Goal: Task Accomplishment & Management: Use online tool/utility

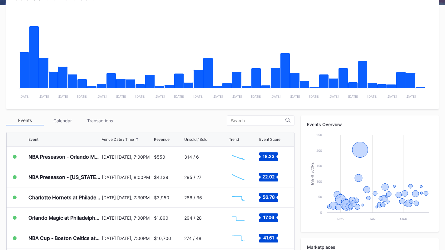
scroll to position [112, 0]
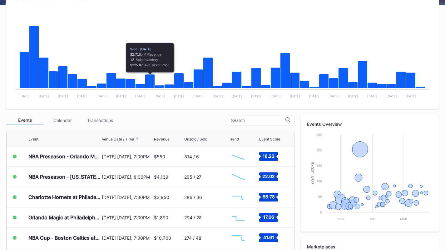
click at [105, 121] on div "Transactions" at bounding box center [99, 120] width 37 height 10
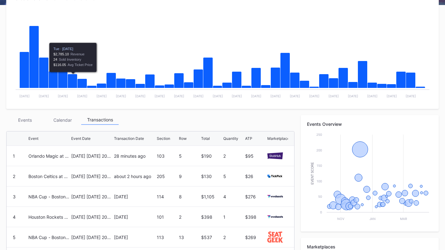
click at [25, 118] on div "Events" at bounding box center [24, 120] width 37 height 10
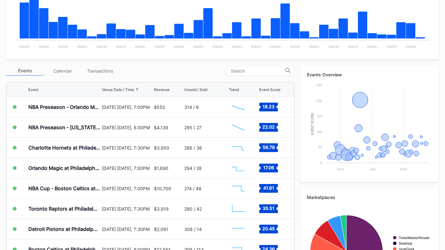
scroll to position [162, 0]
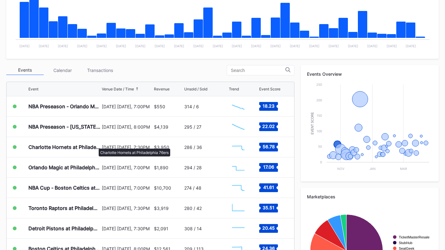
click at [96, 145] on div "Charlotte Hornets at Philadelphia 76ers" at bounding box center [64, 147] width 72 height 6
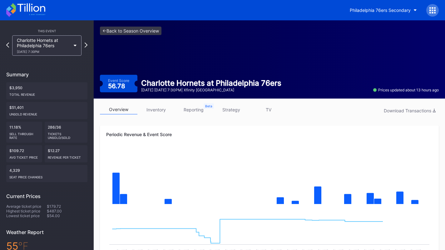
click at [161, 108] on link "inventory" at bounding box center [155, 110] width 37 height 10
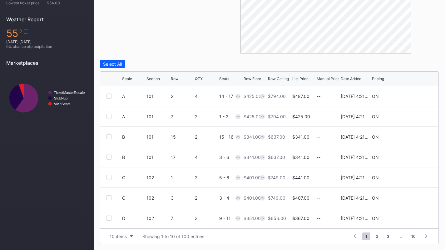
scroll to position [61, 0]
click at [129, 235] on button "10 items" at bounding box center [122, 236] width 30 height 8
click at [126, 224] on div "200 items" at bounding box center [122, 220] width 30 height 12
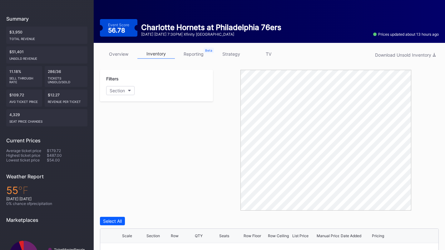
scroll to position [0, 0]
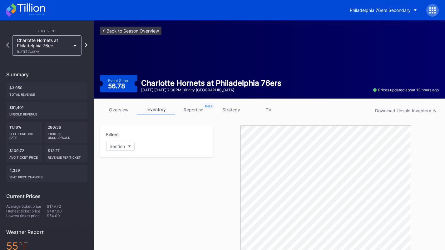
click at [233, 105] on link "strategy" at bounding box center [230, 110] width 37 height 10
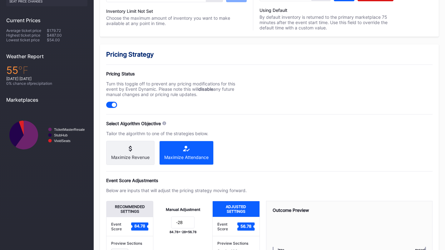
scroll to position [176, 0]
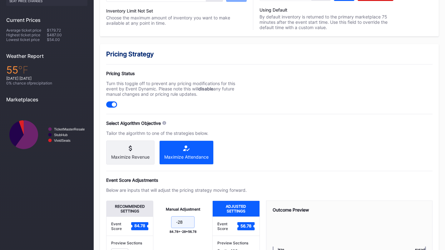
click at [186, 228] on input "-28" at bounding box center [182, 222] width 23 height 12
type input "-29"
click at [254, 168] on div "Pricing Strategy Pricing Status Turn this toggle off to prevent any pricing mod…" at bounding box center [269, 189] width 339 height 290
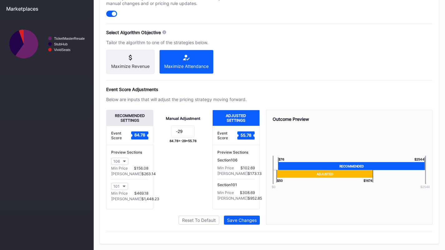
click at [246, 221] on div "Save Changes" at bounding box center [242, 219] width 30 height 5
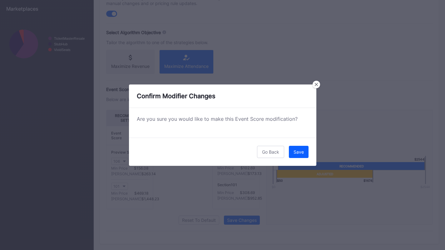
click at [301, 151] on div "Save" at bounding box center [299, 151] width 10 height 5
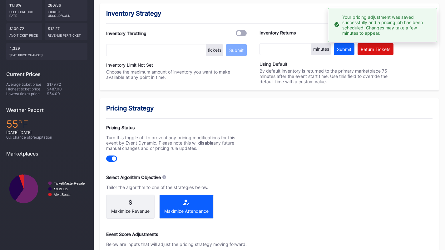
scroll to position [0, 0]
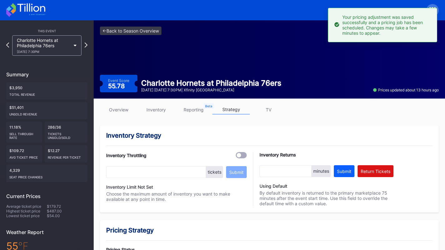
click at [52, 44] on div "Charlotte Hornets at Philadelphia 76ers [DATE] 7:30PM" at bounding box center [44, 45] width 54 height 16
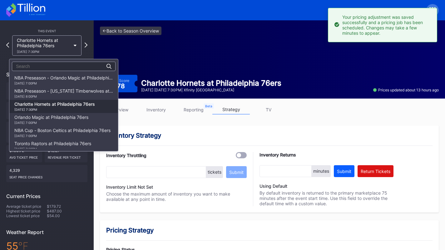
scroll to position [26, 0]
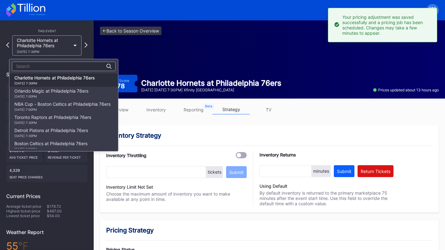
click at [52, 91] on div "Orlando Magic at Philadelphia 76ers [DATE] 7:00PM" at bounding box center [51, 93] width 74 height 10
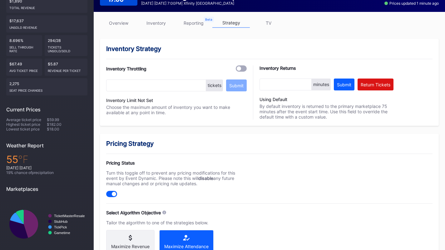
scroll to position [85, 0]
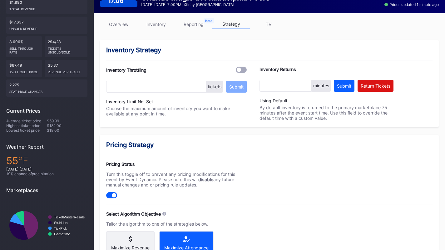
click at [157, 19] on div "overview inventory reporting strategy TV Inventory Strategy Inventory Throttlin…" at bounding box center [269, 222] width 351 height 418
click at [157, 23] on link "inventory" at bounding box center [155, 24] width 37 height 10
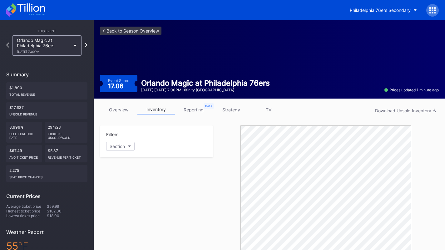
click at [238, 107] on link "strategy" at bounding box center [230, 110] width 37 height 10
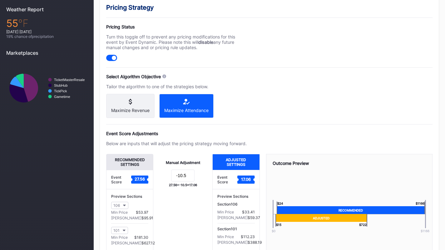
scroll to position [223, 0]
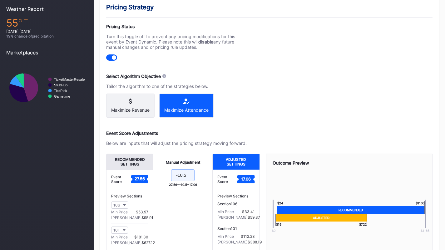
click at [191, 181] on input "-10.5" at bounding box center [182, 175] width 23 height 12
type input "-12"
click at [206, 146] on div "Below are inputs that will adjust the pricing strategy moving forward." at bounding box center [176, 142] width 141 height 5
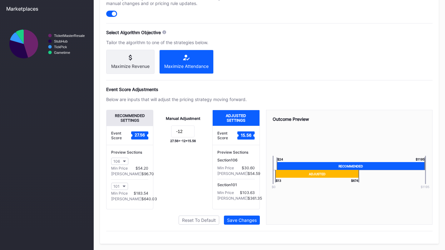
click at [245, 221] on div "Save Changes" at bounding box center [242, 219] width 30 height 5
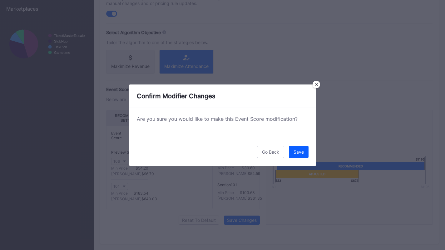
click at [290, 158] on div "Go Back Save" at bounding box center [222, 151] width 187 height 28
click at [301, 149] on div "Save" at bounding box center [299, 151] width 10 height 5
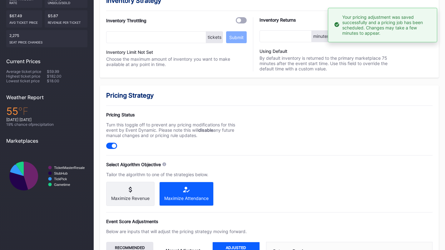
scroll to position [0, 0]
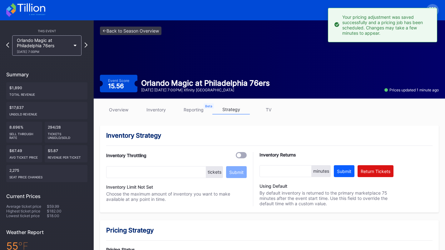
click at [56, 41] on div "Orlando Magic at Philadelphia 76ers [DATE] 7:00PM" at bounding box center [44, 45] width 54 height 16
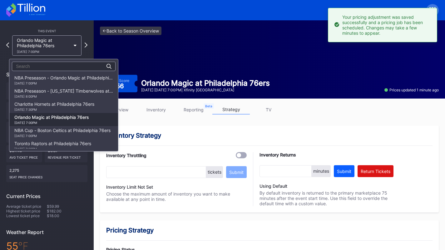
scroll to position [39, 0]
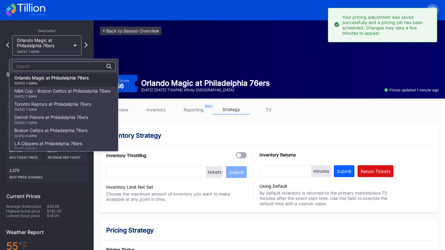
click at [54, 93] on div "NBA Cup - Boston Celtics at Philadelphia 76ers [DATE] 7:00PM" at bounding box center [62, 93] width 96 height 10
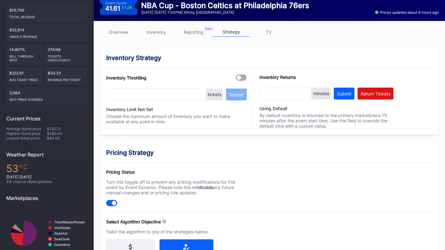
scroll to position [78, 0]
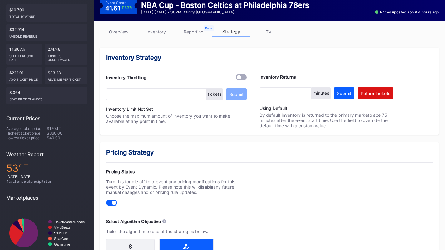
click at [154, 37] on div "overview inventory reporting strategy TV" at bounding box center [269, 33] width 339 height 13
click at [152, 33] on link "inventory" at bounding box center [155, 32] width 37 height 10
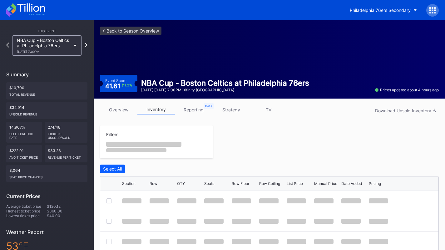
click at [152, 33] on link "<- Back to Season Overview" at bounding box center [131, 31] width 62 height 8
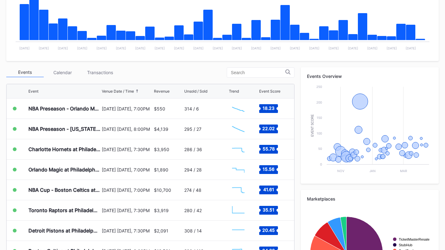
scroll to position [161, 0]
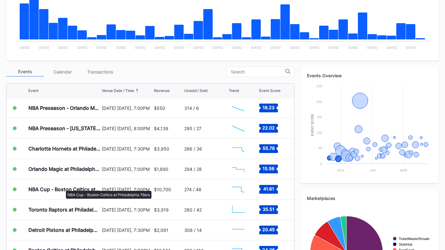
click at [63, 188] on div "NBA Cup - Boston Celtics at Philadelphia 76ers" at bounding box center [64, 189] width 72 height 6
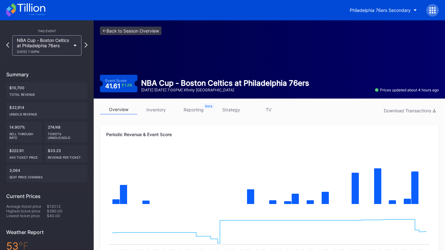
click at [170, 113] on link "inventory" at bounding box center [155, 110] width 37 height 10
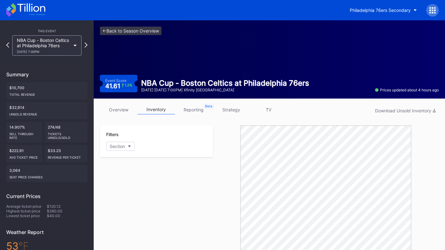
click at [225, 105] on link "strategy" at bounding box center [230, 110] width 37 height 10
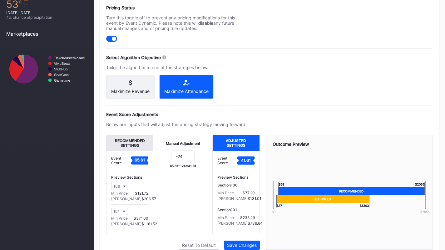
scroll to position [247, 0]
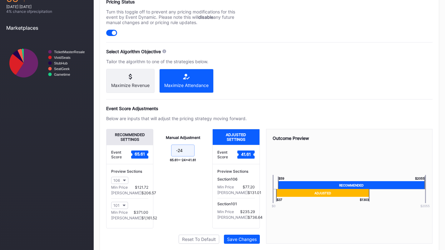
click at [185, 154] on input "-24" at bounding box center [182, 150] width 23 height 12
type input "-26"
click at [242, 241] on div "Save Changes" at bounding box center [242, 238] width 30 height 5
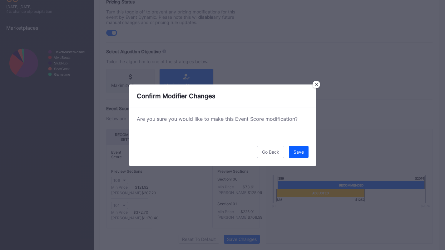
click at [297, 157] on button "Save" at bounding box center [299, 152] width 20 height 12
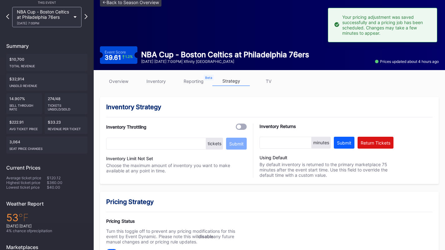
scroll to position [0, 0]
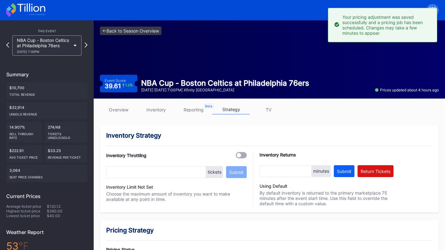
click at [57, 45] on div "NBA Cup - Boston Celtics at Philadelphia 76ers [DATE] 7:00PM" at bounding box center [44, 45] width 54 height 16
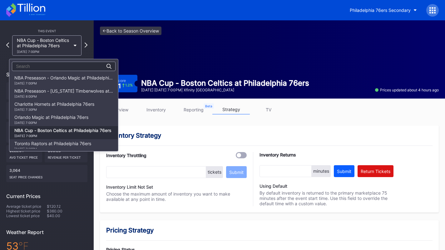
scroll to position [52, 0]
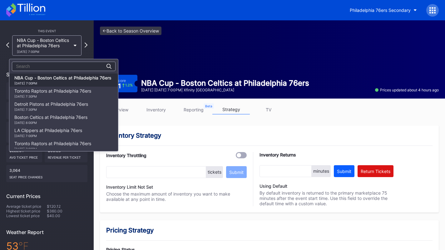
click at [60, 92] on div "Toronto Raptors at Philadelphia 76ers [DATE] 7:30PM" at bounding box center [52, 93] width 77 height 10
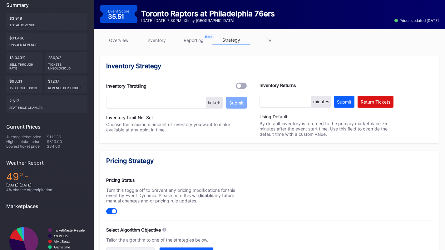
scroll to position [62, 0]
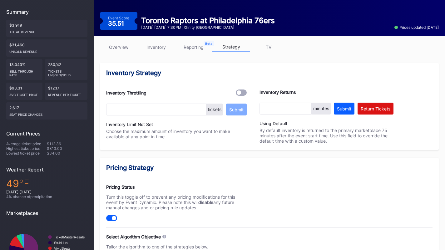
click at [161, 44] on link "inventory" at bounding box center [155, 47] width 37 height 10
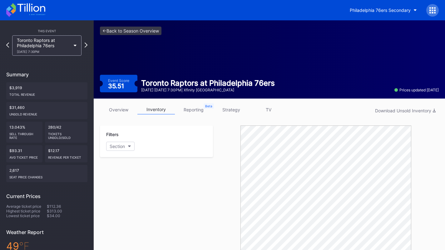
click at [233, 111] on link "strategy" at bounding box center [230, 110] width 37 height 10
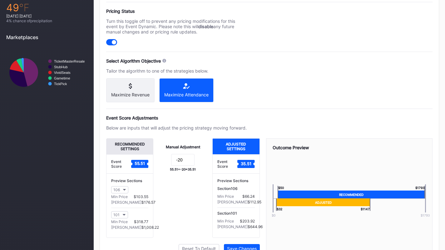
scroll to position [238, 0]
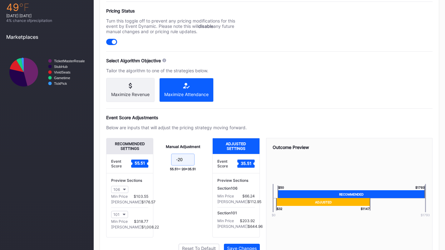
click at [190, 164] on input "-20" at bounding box center [182, 159] width 23 height 12
type input "-21"
click at [192, 144] on div "Manual Adjustment -21 55.51 + -21 = 34.51" at bounding box center [182, 187] width 59 height 99
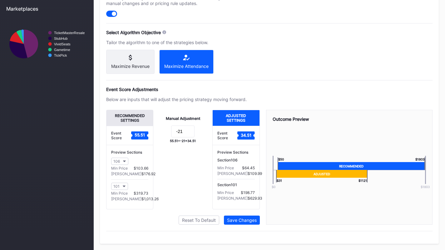
click at [233, 221] on div "Save Changes" at bounding box center [242, 219] width 30 height 5
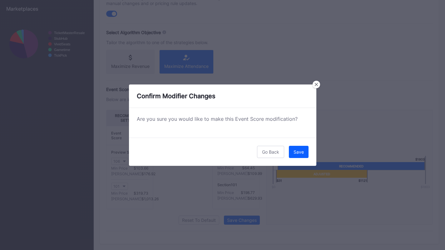
click at [296, 152] on div "Save" at bounding box center [299, 151] width 10 height 5
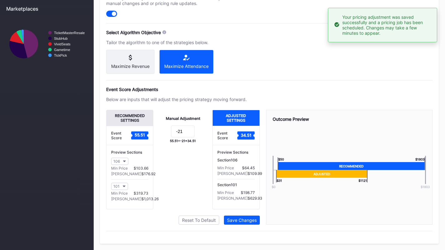
scroll to position [28, 0]
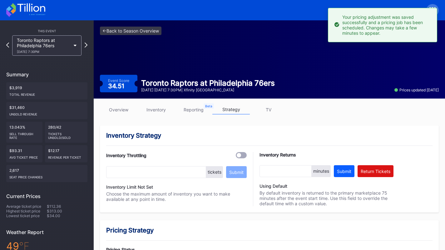
click at [64, 51] on div "[DATE] 7:30PM" at bounding box center [44, 52] width 54 height 4
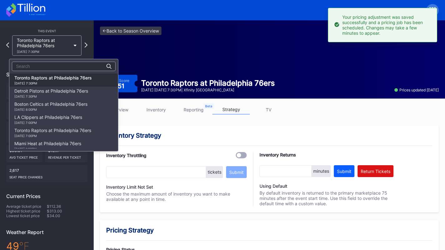
click at [61, 87] on div "Detroit Pistons at Philadelphia 76ers [DATE] 7:30PM" at bounding box center [63, 93] width 109 height 13
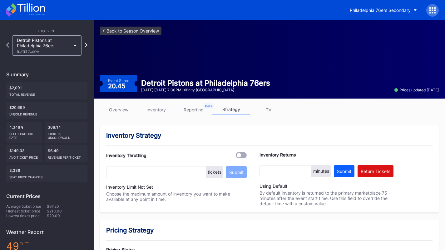
click at [24, 5] on icon at bounding box center [25, 10] width 39 height 14
